Goal: Communication & Community: Answer question/provide support

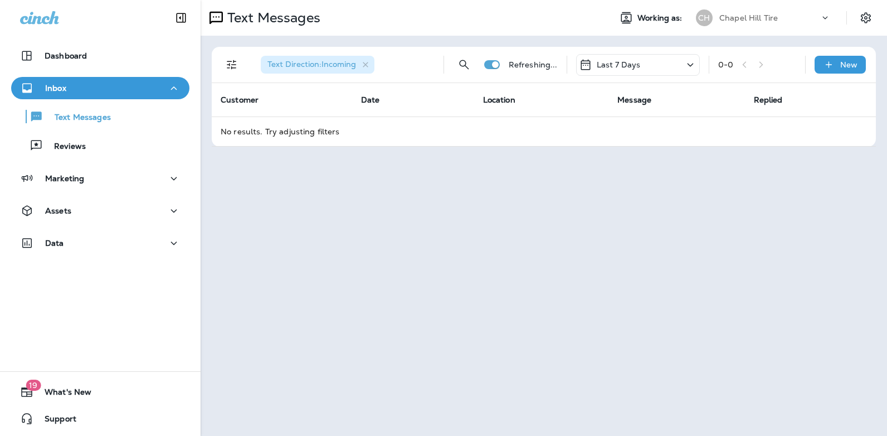
click at [691, 68] on icon at bounding box center [690, 65] width 13 height 14
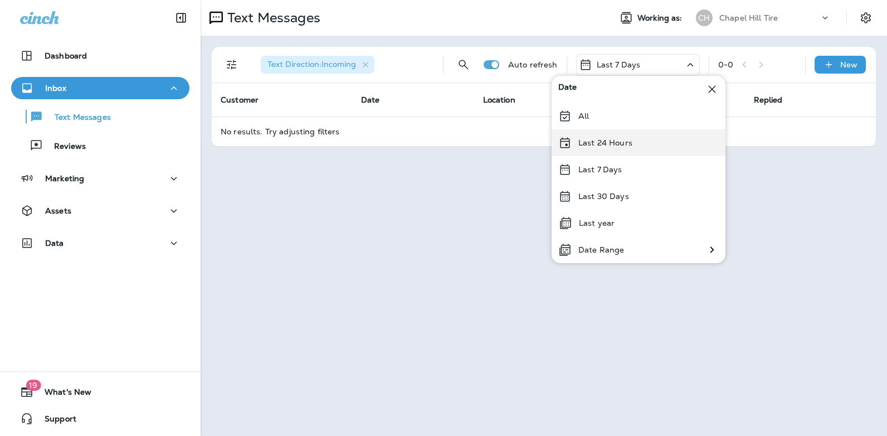
click at [650, 148] on div "Last 24 Hours" at bounding box center [639, 142] width 174 height 27
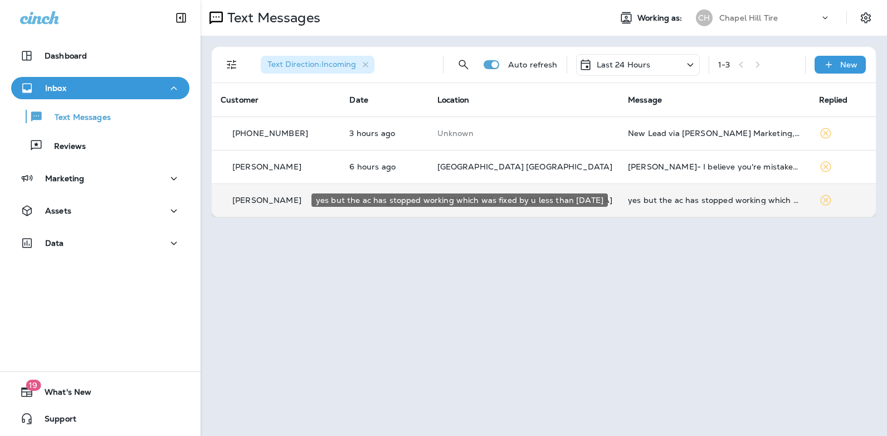
click at [666, 199] on div "yes but the ac has stopped working which was fixed by u less than [DATE]" at bounding box center [714, 200] width 173 height 9
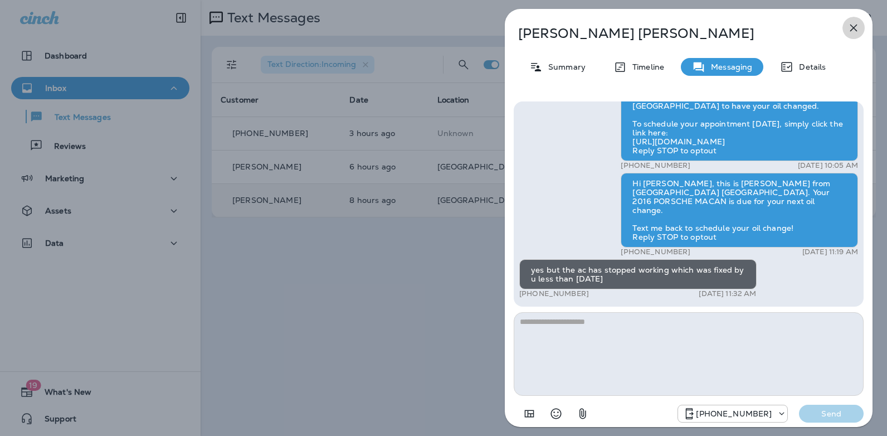
click at [853, 26] on icon "button" at bounding box center [853, 27] width 13 height 13
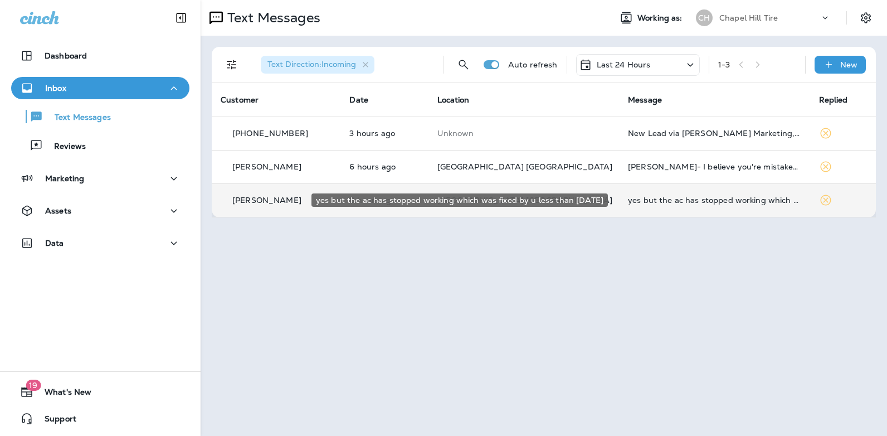
click at [630, 202] on div "yes but the ac has stopped working which was fixed by u less than [DATE]" at bounding box center [714, 200] width 173 height 9
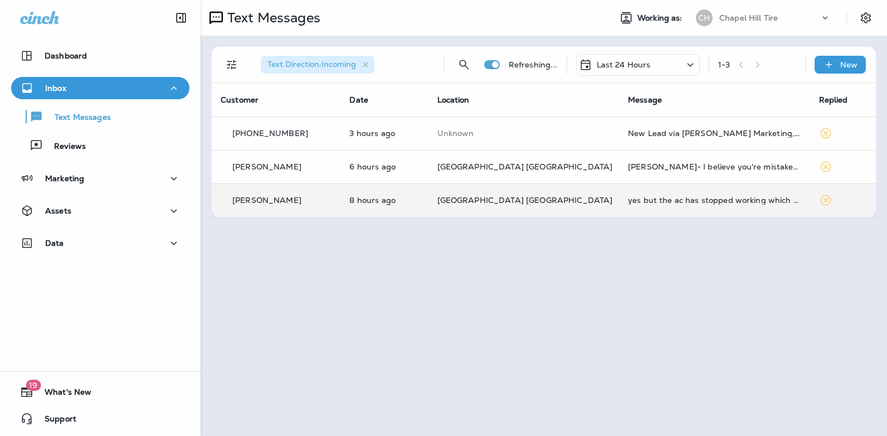
click at [630, 202] on div at bounding box center [744, 218] width 368 height 418
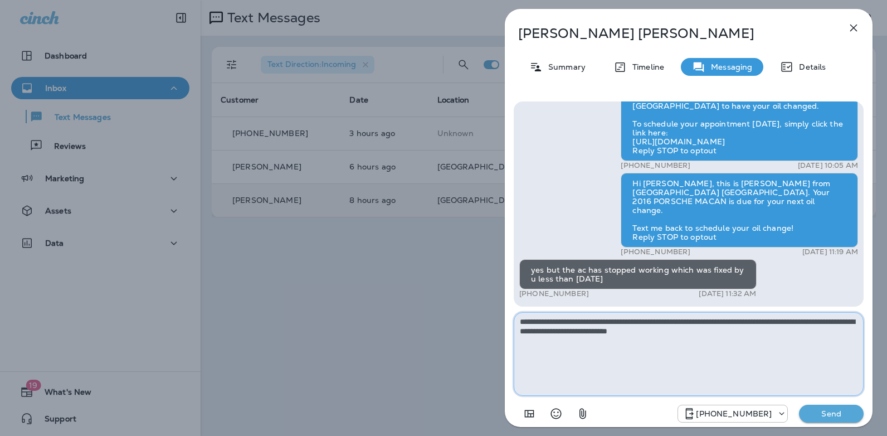
type textarea "**********"
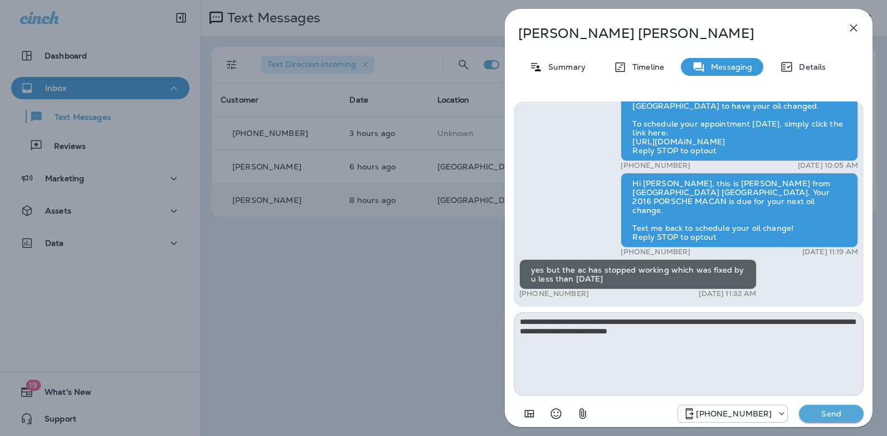
click at [813, 410] on p "Send" at bounding box center [831, 413] width 47 height 10
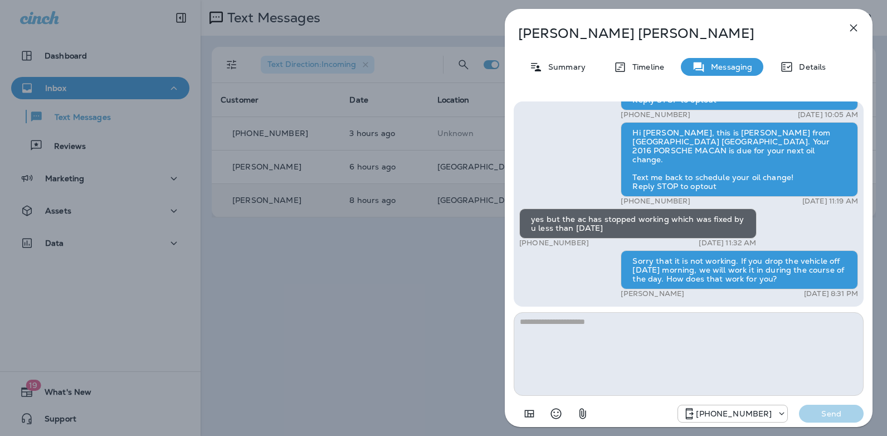
click at [856, 22] on icon "button" at bounding box center [853, 27] width 13 height 13
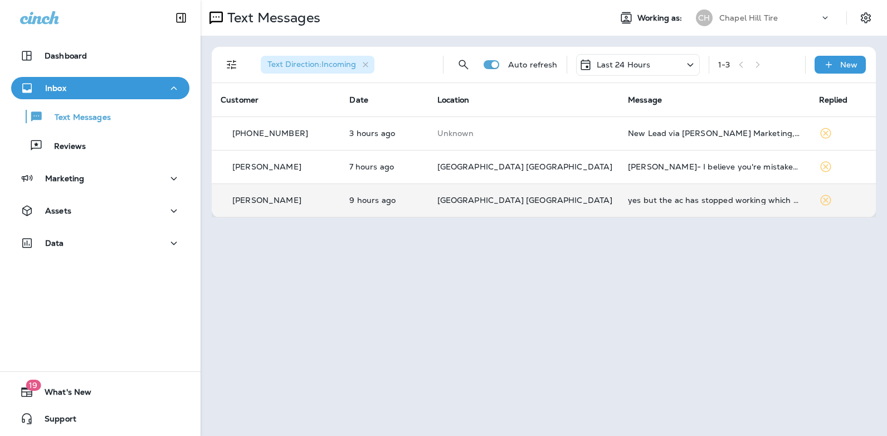
click at [690, 62] on icon at bounding box center [690, 65] width 13 height 14
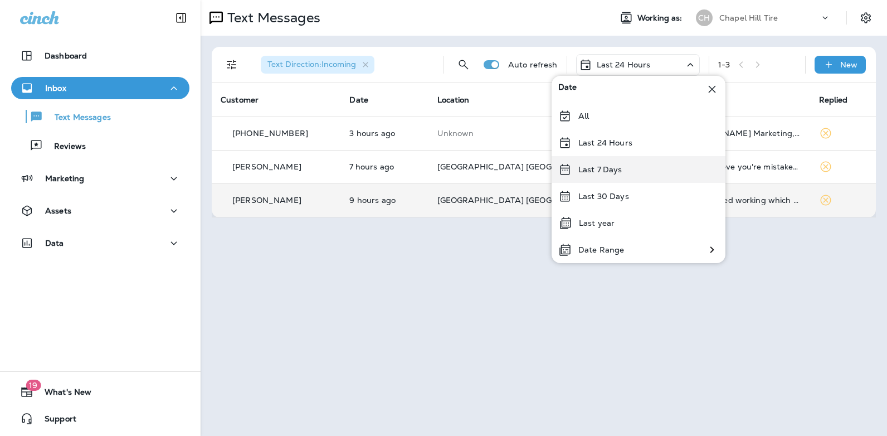
click at [608, 167] on p "Last 7 Days" at bounding box center [600, 169] width 44 height 9
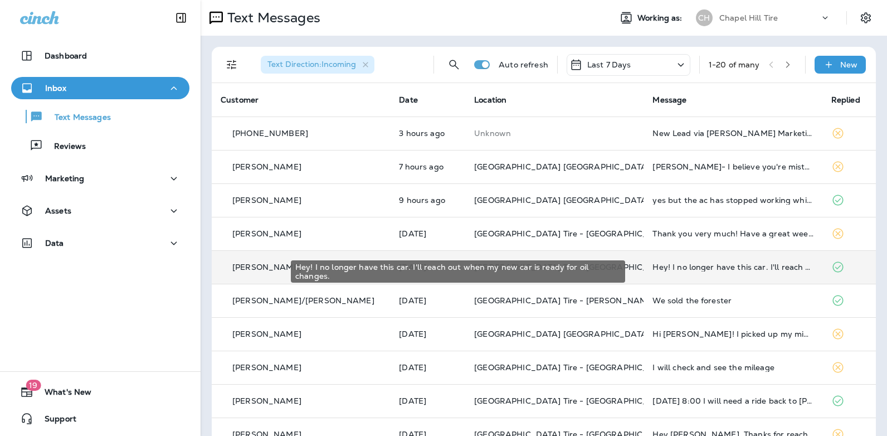
click at [655, 268] on div "Hey! I no longer have this car. I'll reach out when my new car is ready for oil…" at bounding box center [732, 266] width 160 height 9
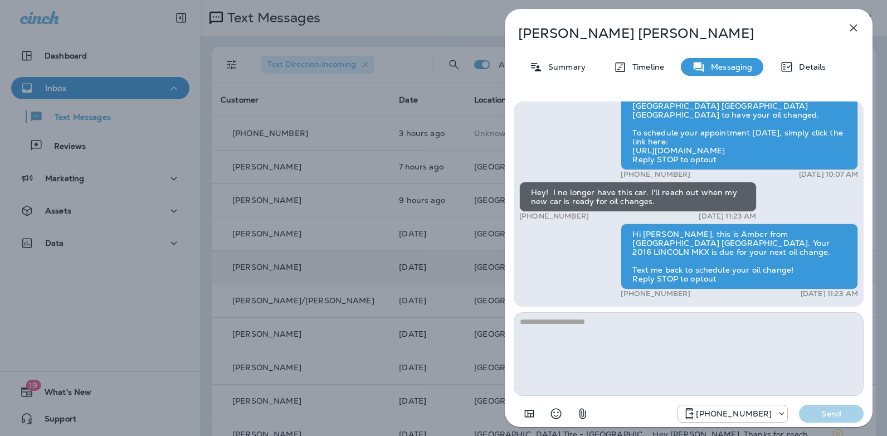
click at [849, 27] on icon "button" at bounding box center [853, 27] width 13 height 13
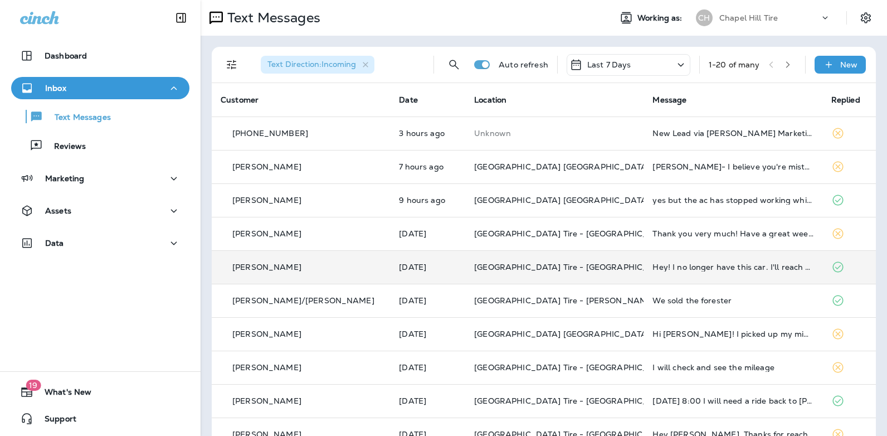
click at [674, 66] on icon at bounding box center [680, 65] width 13 height 14
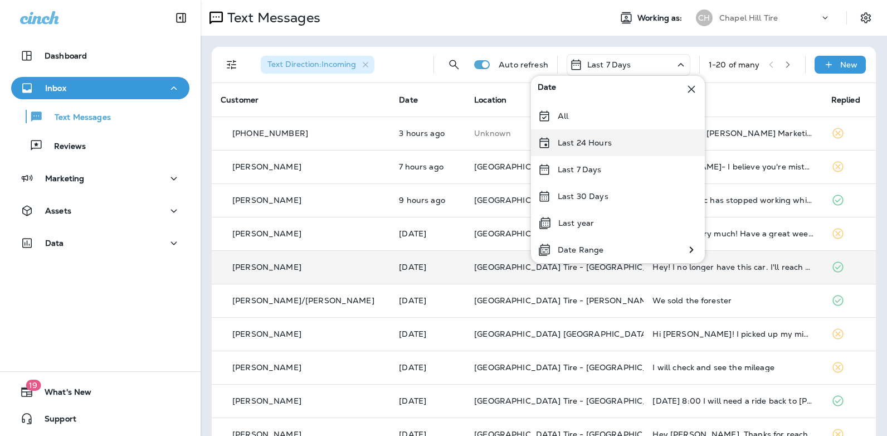
click at [613, 143] on div "Last 24 Hours" at bounding box center [618, 142] width 174 height 27
